Goal: Task Accomplishment & Management: Manage account settings

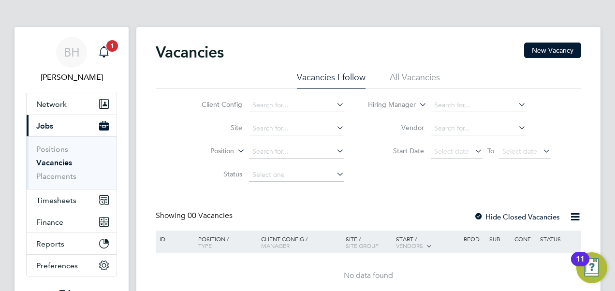
click at [103, 54] on icon "Main navigation" at bounding box center [104, 52] width 12 height 12
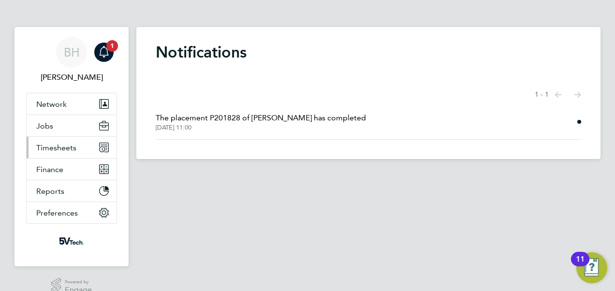
click at [57, 150] on span "Timesheets" at bounding box center [56, 147] width 40 height 9
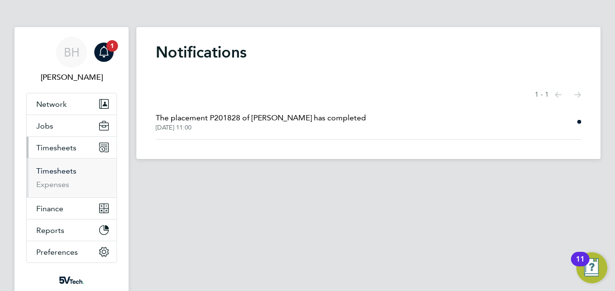
click at [59, 168] on link "Timesheets" at bounding box center [56, 170] width 40 height 9
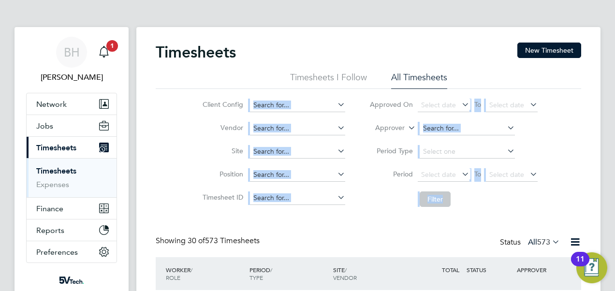
drag, startPoint x: 615, startPoint y: 69, endPoint x: 613, endPoint y: 112, distance: 43.1
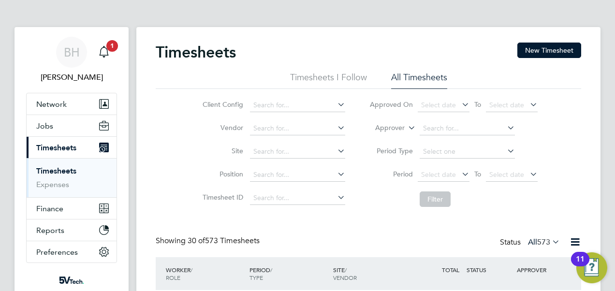
drag, startPoint x: 613, startPoint y: 112, endPoint x: 594, endPoint y: 123, distance: 21.7
drag, startPoint x: 615, startPoint y: 164, endPoint x: 615, endPoint y: 246, distance: 81.8
drag, startPoint x: 426, startPoint y: 264, endPoint x: 433, endPoint y: 307, distance: 43.6
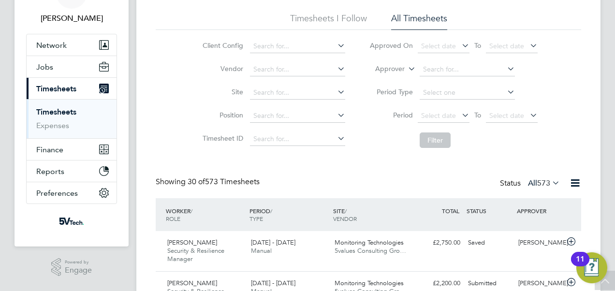
drag, startPoint x: 615, startPoint y: 96, endPoint x: 594, endPoint y: 147, distance: 55.5
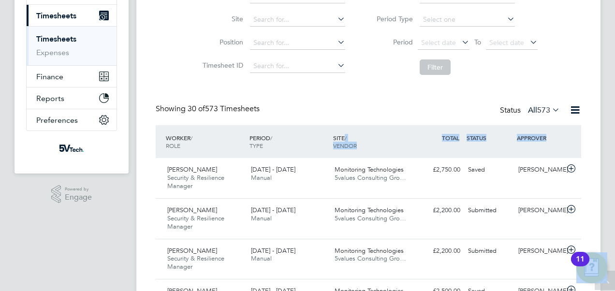
drag, startPoint x: 411, startPoint y: 207, endPoint x: 614, endPoint y: 277, distance: 213.9
drag, startPoint x: 614, startPoint y: 277, endPoint x: 611, endPoint y: 220, distance: 57.2
drag, startPoint x: 606, startPoint y: 47, endPoint x: 600, endPoint y: 107, distance: 60.8
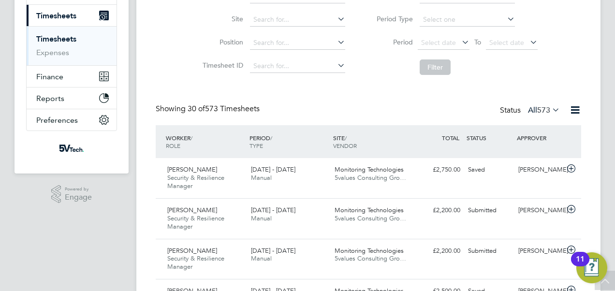
drag, startPoint x: 612, startPoint y: 280, endPoint x: 597, endPoint y: 226, distance: 55.3
drag, startPoint x: 597, startPoint y: 226, endPoint x: 572, endPoint y: 234, distance: 25.7
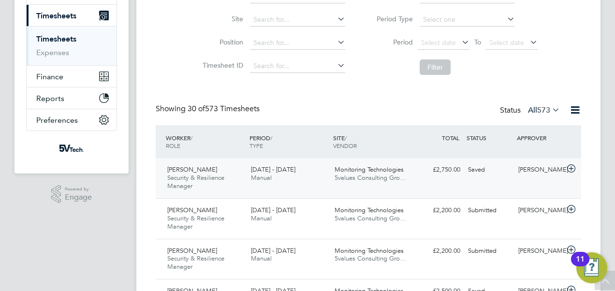
drag, startPoint x: 434, startPoint y: 268, endPoint x: 459, endPoint y: 175, distance: 96.2
drag, startPoint x: 316, startPoint y: 289, endPoint x: 356, endPoint y: 137, distance: 157.5
drag, startPoint x: 386, startPoint y: 81, endPoint x: 390, endPoint y: 41, distance: 40.4
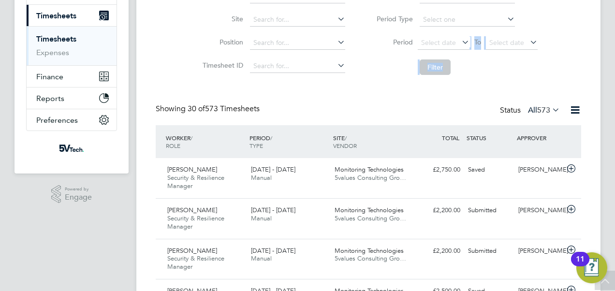
drag, startPoint x: 412, startPoint y: 241, endPoint x: 404, endPoint y: 256, distance: 17.3
click at [404, 256] on div "Daniel Oziegbe Security & Resilience Manager 15 - 21 Sep 2025 15 - 21 Sep 2025 …" at bounding box center [369, 259] width 426 height 41
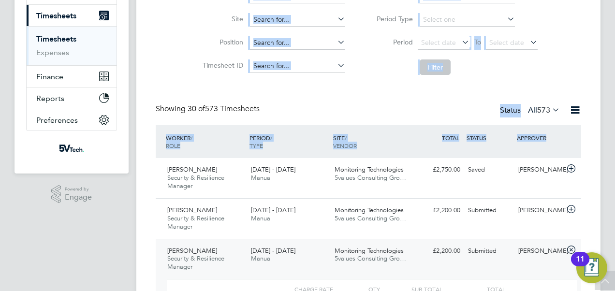
drag, startPoint x: 144, startPoint y: 204, endPoint x: 150, endPoint y: 55, distance: 149.1
drag, startPoint x: 150, startPoint y: 55, endPoint x: 162, endPoint y: 280, distance: 224.8
click at [408, 110] on div "Showing 30 of 573 Timesheets Status All 573" at bounding box center [369, 114] width 426 height 21
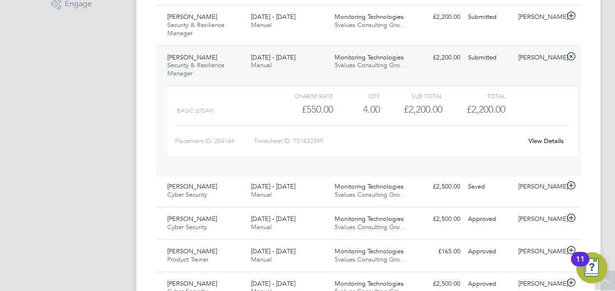
click at [572, 55] on icon at bounding box center [572, 57] width 12 height 8
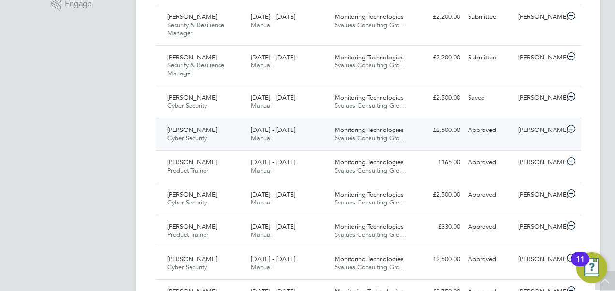
click at [292, 133] on div "22 - 28 Sep 2025 Manual" at bounding box center [289, 134] width 84 height 24
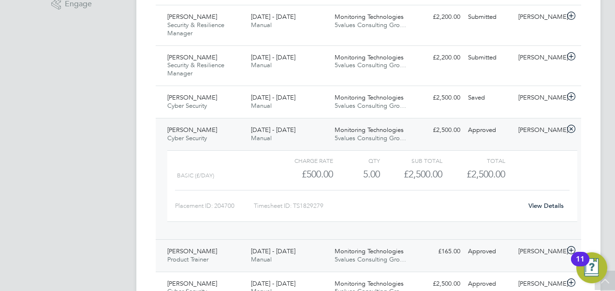
click at [347, 257] on span "5values Consulting Gro…" at bounding box center [371, 259] width 72 height 8
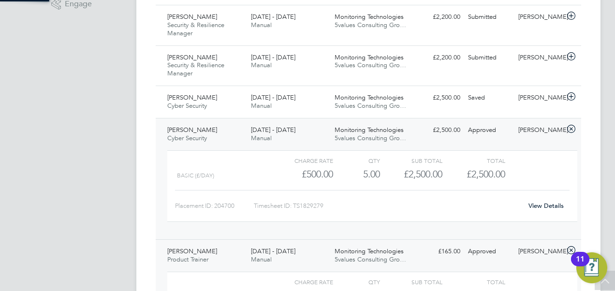
scroll to position [16, 94]
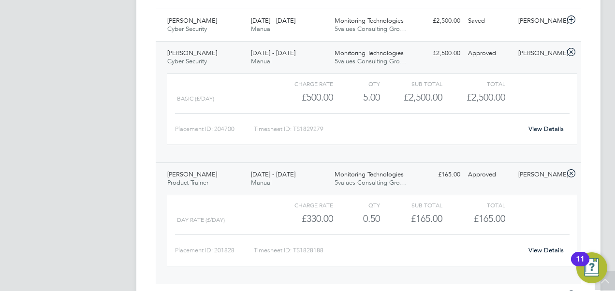
scroll to position [403, 0]
click at [547, 248] on link "View Details" at bounding box center [546, 250] width 35 height 8
click at [570, 169] on icon at bounding box center [572, 173] width 12 height 8
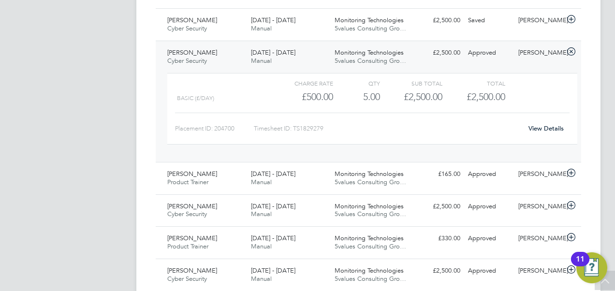
click at [571, 53] on icon at bounding box center [572, 52] width 12 height 8
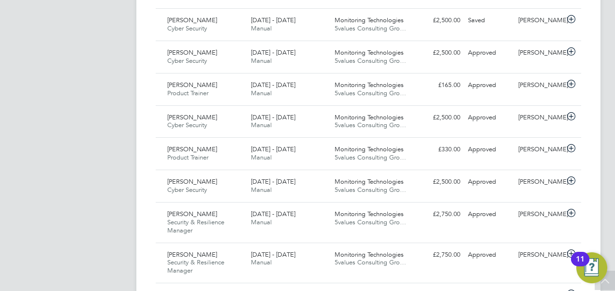
drag, startPoint x: 588, startPoint y: 155, endPoint x: 586, endPoint y: 16, distance: 138.9
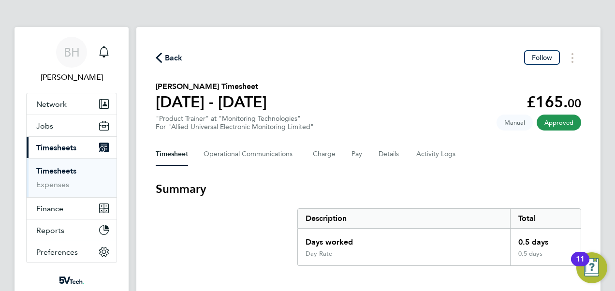
click at [526, 195] on h3 "Summary" at bounding box center [369, 188] width 426 height 15
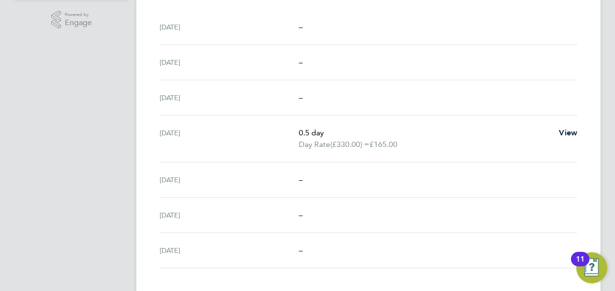
scroll to position [310, 0]
